Goal: Information Seeking & Learning: Find specific fact

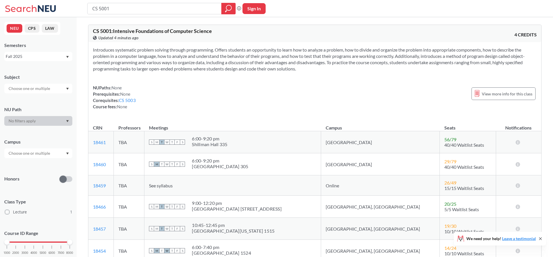
scroll to position [152, 0]
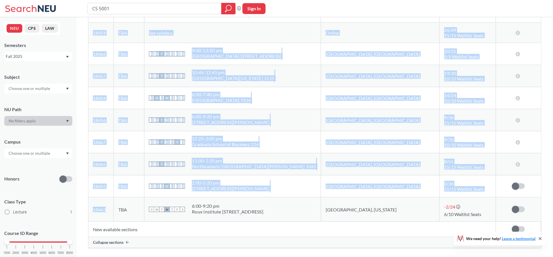
drag, startPoint x: 109, startPoint y: 209, endPoint x: 88, endPoint y: 211, distance: 21.5
click at [88, 211] on div "CS 5001 : Intensive Foundations of Computer Science View this course on Banner.…" at bounding box center [315, 60] width 454 height 376
click at [114, 216] on td "18463 View this section on Banner." at bounding box center [100, 209] width 25 height 24
click at [110, 209] on td "18463 View this section on Banner." at bounding box center [100, 209] width 25 height 24
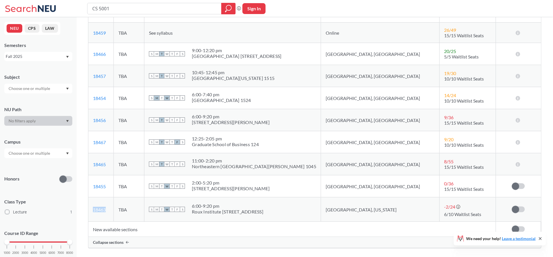
drag, startPoint x: 115, startPoint y: 209, endPoint x: 93, endPoint y: 211, distance: 22.1
click at [93, 211] on td "18463 View this section on Banner." at bounding box center [100, 209] width 25 height 24
copy link "18463"
drag, startPoint x: 166, startPoint y: 3, endPoint x: 43, endPoint y: -2, distance: 122.8
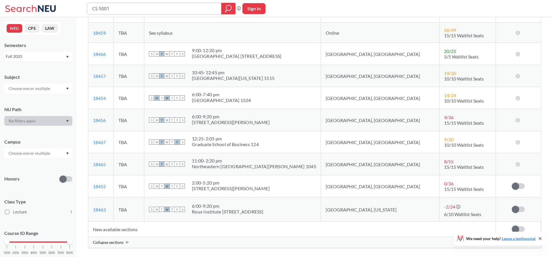
drag, startPoint x: 121, startPoint y: 6, endPoint x: 74, endPoint y: 8, distance: 46.9
click at [75, 8] on div "CS 5001 Phrase search guarantees the exact search appears in the results. Ex. I…" at bounding box center [276, 8] width 553 height 17
type input "DS 5010"
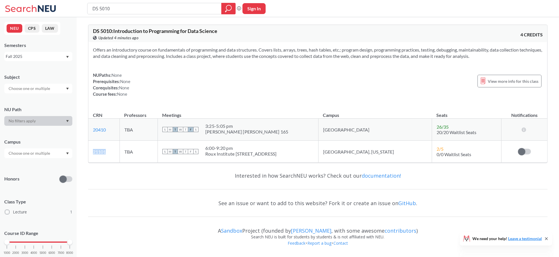
drag, startPoint x: 114, startPoint y: 152, endPoint x: 93, endPoint y: 152, distance: 21.2
click at [93, 152] on td "21101 View this section on Banner." at bounding box center [103, 151] width 31 height 22
copy link "21101"
drag, startPoint x: 163, startPoint y: 12, endPoint x: 0, endPoint y: -6, distance: 164.0
click at [0, 0] on html "DS 5010 Phrase search guarantees the exact search appears in the results. Ex. I…" at bounding box center [279, 128] width 559 height 257
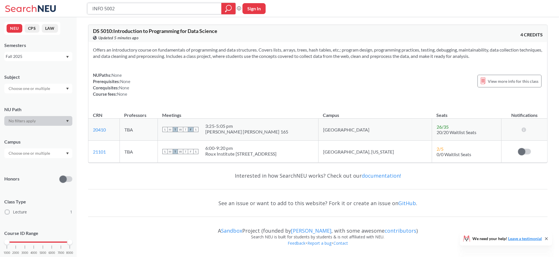
type input "INFO 5002"
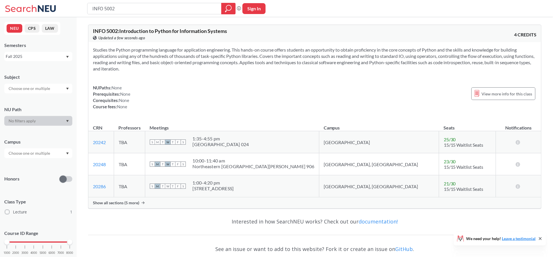
click at [111, 200] on span "Show all sections (5 more)" at bounding box center [116, 202] width 46 height 5
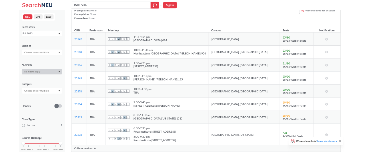
scroll to position [152, 0]
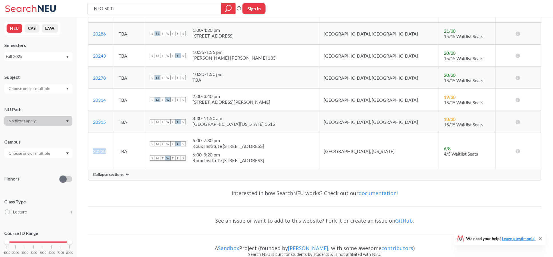
drag, startPoint x: 100, startPoint y: 157, endPoint x: 94, endPoint y: 156, distance: 6.6
click at [94, 156] on td "20238 View this section on Banner." at bounding box center [101, 151] width 26 height 36
copy link "20238"
